Goal: Contribute content: Contribute content

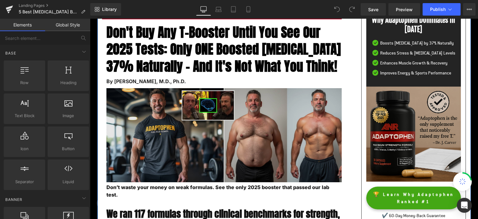
scroll to position [66, 0]
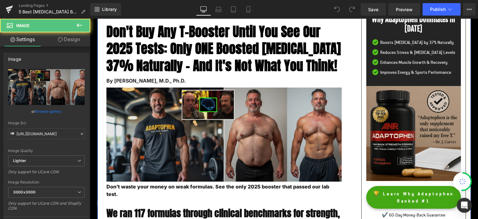
click at [208, 124] on img at bounding box center [222, 135] width 240 height 94
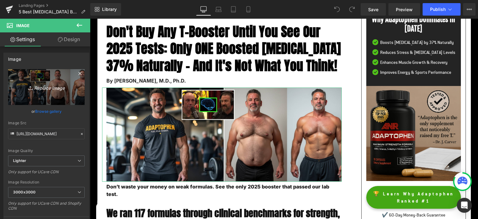
click at [42, 88] on icon "Replace Image" at bounding box center [46, 87] width 50 height 8
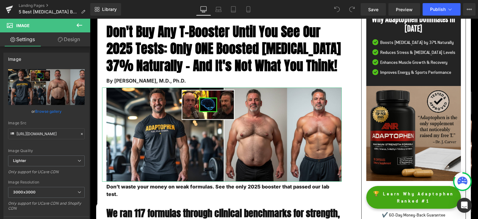
click at [54, 112] on link "Browse gallery" at bounding box center [48, 111] width 26 height 11
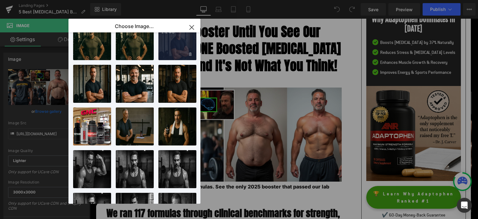
scroll to position [220, 0]
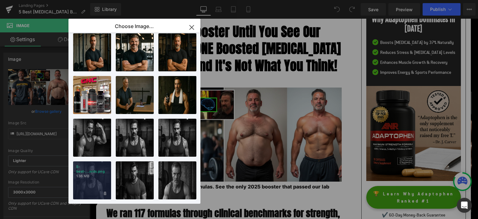
click at [99, 175] on div "5-best-...ents.png 1.36 MB" at bounding box center [92, 180] width 38 height 38
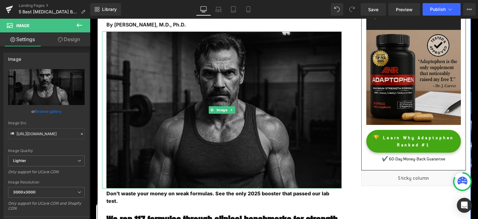
scroll to position [131, 0]
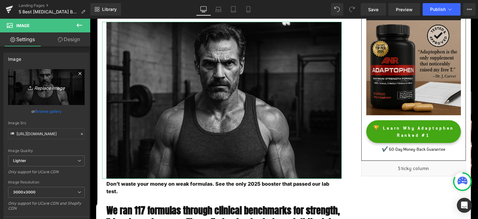
click at [49, 87] on icon "Replace Image" at bounding box center [46, 87] width 50 height 8
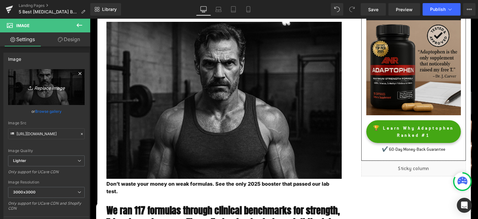
type input "C:\fakepath\man[DEMOGRAPHIC_DATA].avif"
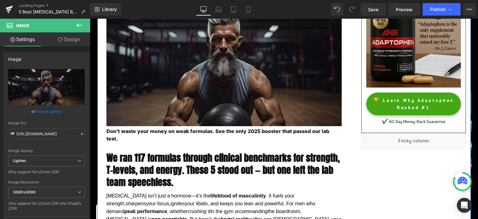
scroll to position [164, 0]
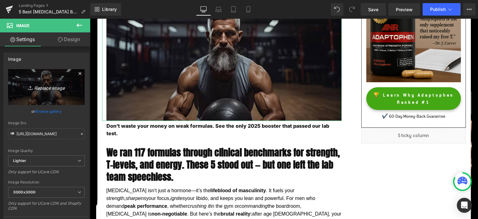
click at [40, 88] on icon "Replace Image" at bounding box center [46, 87] width 50 height 8
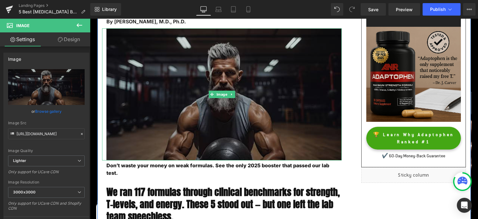
scroll to position [98, 0]
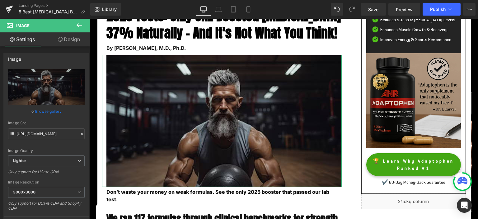
click at [50, 112] on link "Browse gallery" at bounding box center [48, 111] width 26 height 11
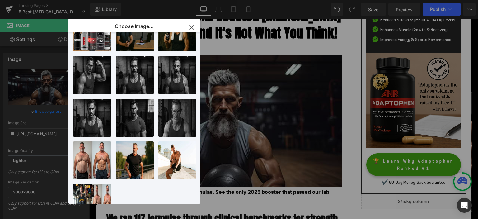
scroll to position [274, 0]
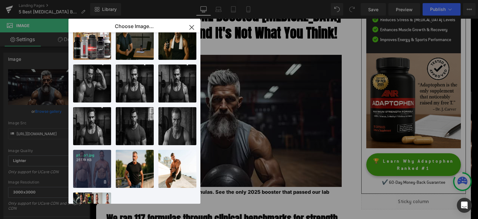
click at [100, 169] on div "p1...p1.jpg 251.19 KB" at bounding box center [92, 169] width 38 height 38
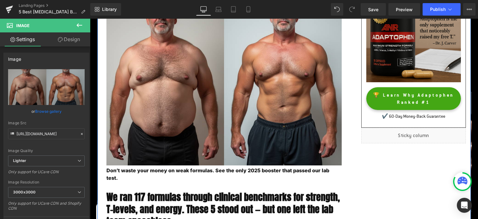
scroll to position [33, 0]
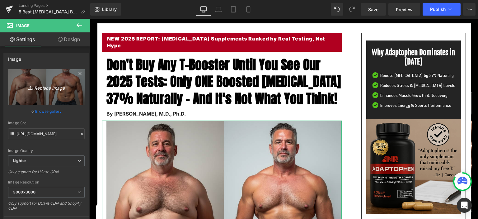
click at [50, 88] on icon "Replace Image" at bounding box center [46, 87] width 50 height 8
type input "C:\fakepath\ezgif-5-e488075303.jpg"
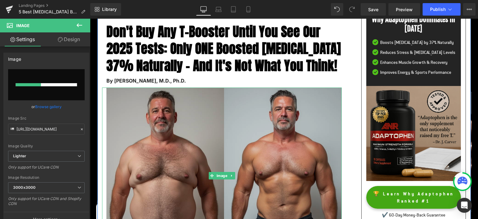
scroll to position [98, 0]
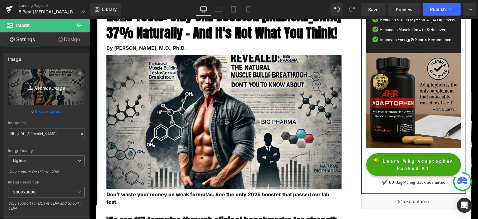
click at [50, 85] on icon "Replace Image" at bounding box center [46, 87] width 50 height 8
type input "C:\fakepath\[MEDICAL_DATA]-booster.webp"
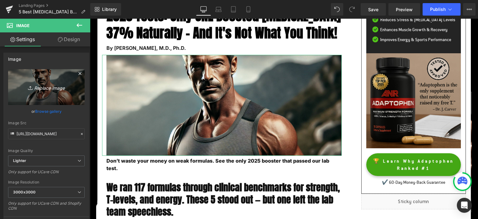
click at [43, 89] on icon "Replace Image" at bounding box center [46, 87] width 50 height 8
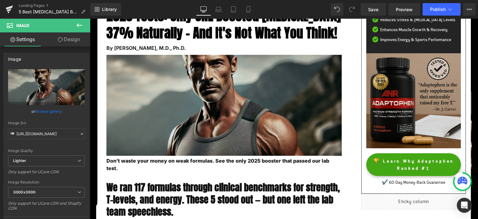
type input "C:\fakepath\cr=w_600,h_300.webp"
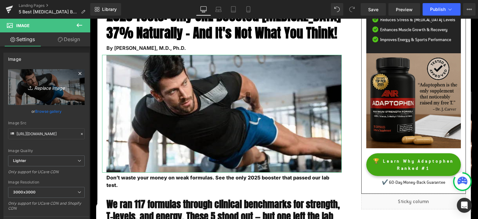
click at [45, 89] on icon "Replace Image" at bounding box center [46, 87] width 50 height 8
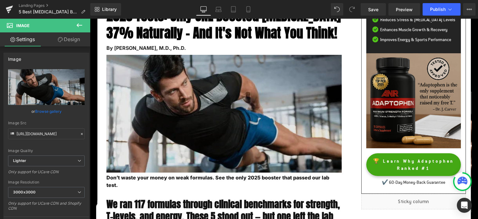
type input "C:\fakepath\man-in-gym.webp"
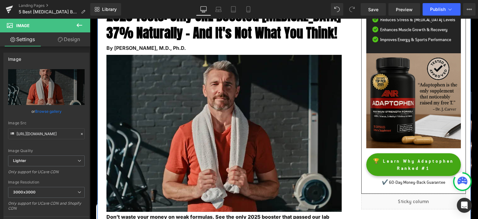
scroll to position [131, 0]
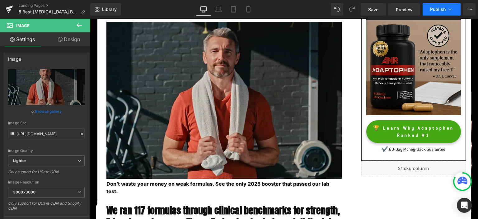
click at [429, 9] on button "Publish" at bounding box center [442, 9] width 38 height 12
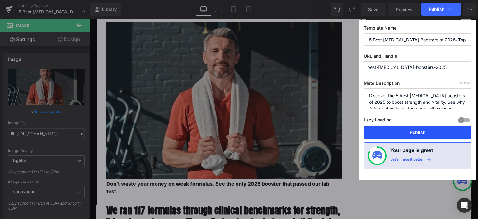
drag, startPoint x: 403, startPoint y: 133, endPoint x: 65, endPoint y: 145, distance: 337.9
click at [403, 133] on button "Publish" at bounding box center [418, 132] width 108 height 12
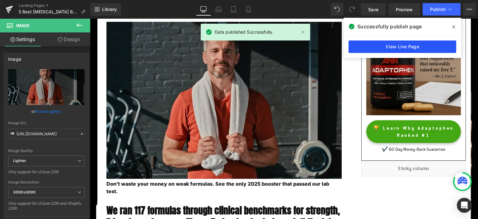
click at [398, 47] on link "View Live Page" at bounding box center [403, 46] width 108 height 12
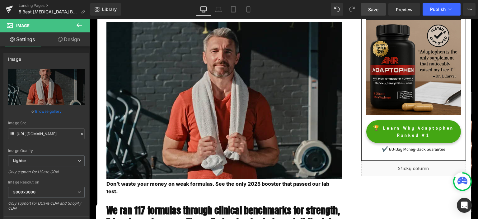
click at [378, 8] on span "Save" at bounding box center [374, 9] width 10 height 7
